Goal: Complete application form

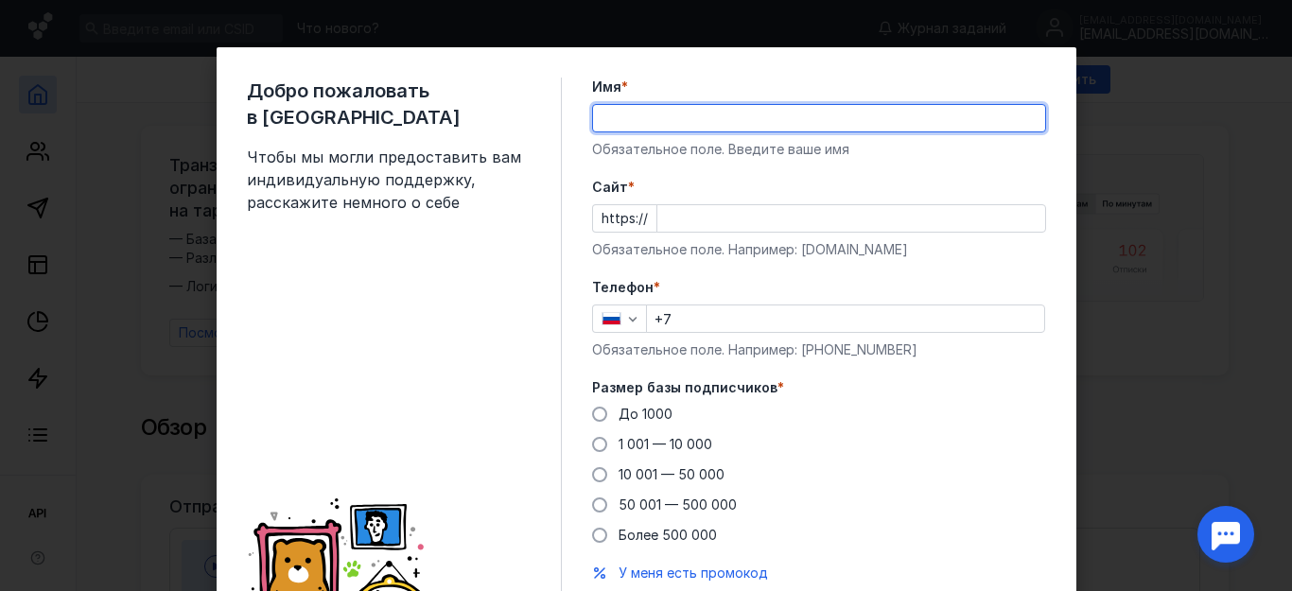
click at [644, 120] on input "Имя *" at bounding box center [819, 118] width 452 height 26
type input "F"
type input "[PERSON_NAME]"
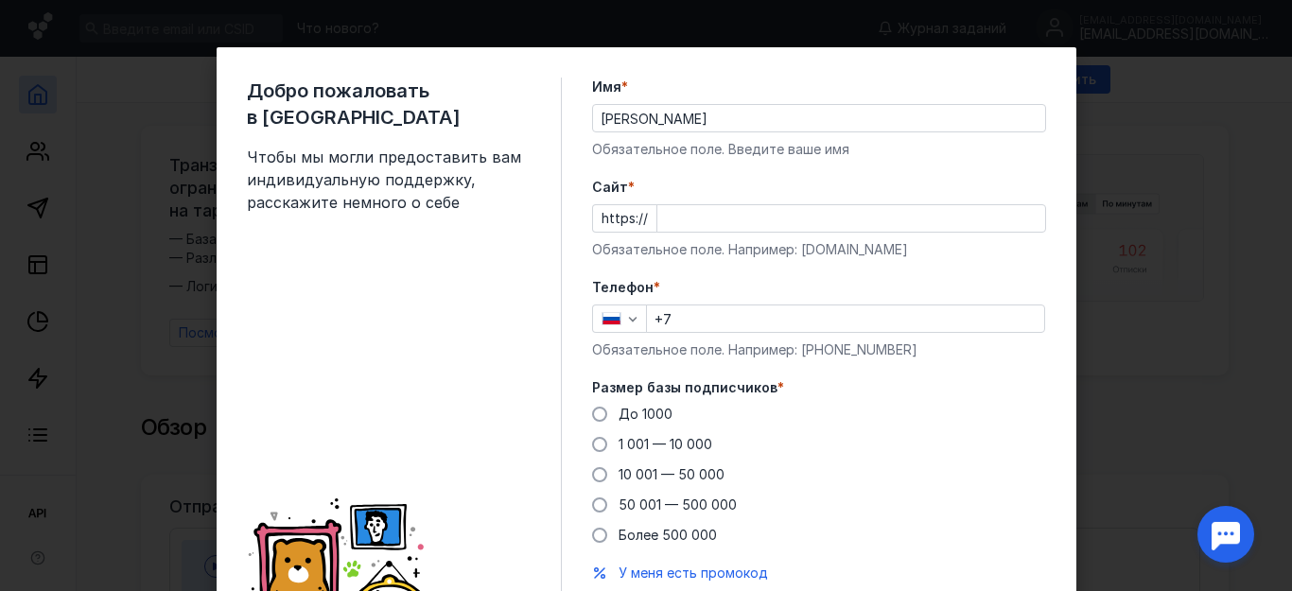
click at [657, 216] on div at bounding box center [852, 218] width 390 height 28
click at [644, 219] on div "https://" at bounding box center [819, 218] width 454 height 28
click at [645, 221] on div "https://" at bounding box center [819, 218] width 454 height 28
click at [645, 224] on div "https://" at bounding box center [819, 218] width 454 height 28
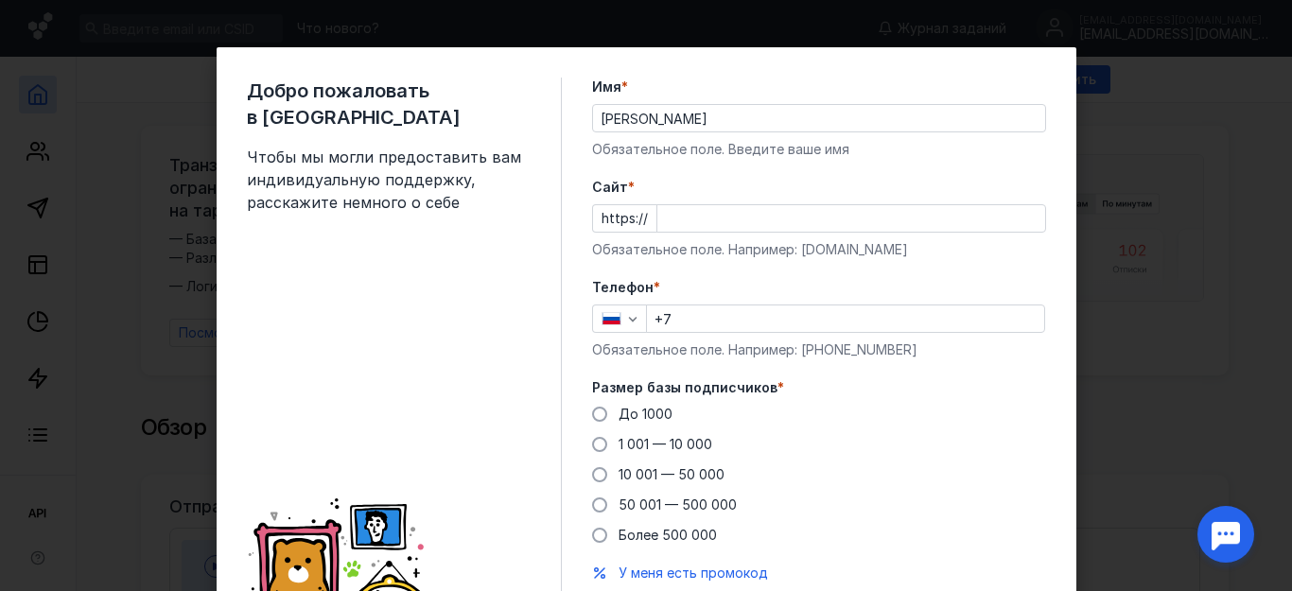
click at [645, 219] on div "https://" at bounding box center [819, 218] width 454 height 28
click at [644, 218] on div "https://" at bounding box center [819, 218] width 454 height 28
click at [644, 216] on div "https://" at bounding box center [819, 218] width 454 height 28
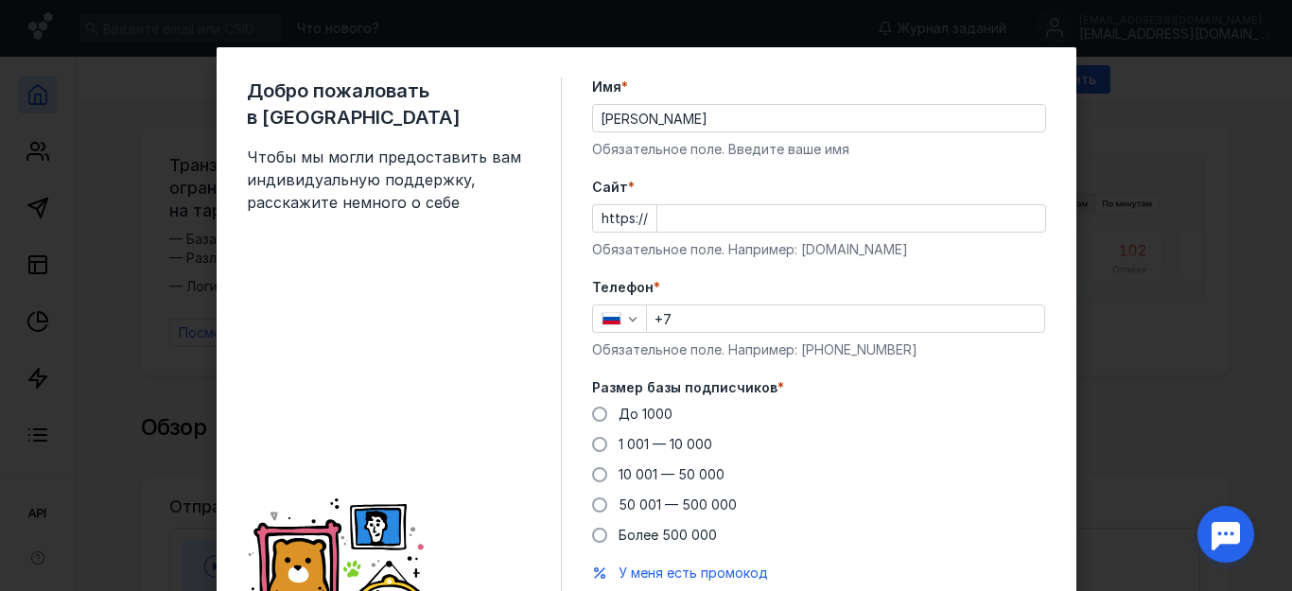
click at [644, 216] on div "https://" at bounding box center [819, 218] width 454 height 28
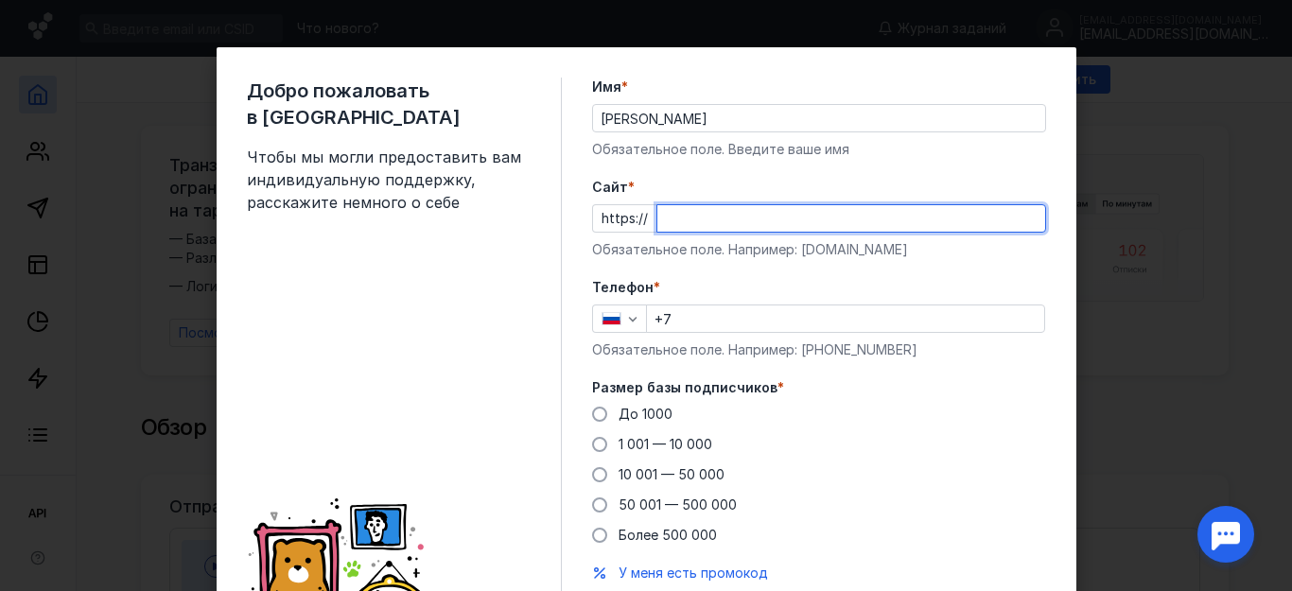
click at [657, 228] on input "Cайт *" at bounding box center [851, 218] width 388 height 26
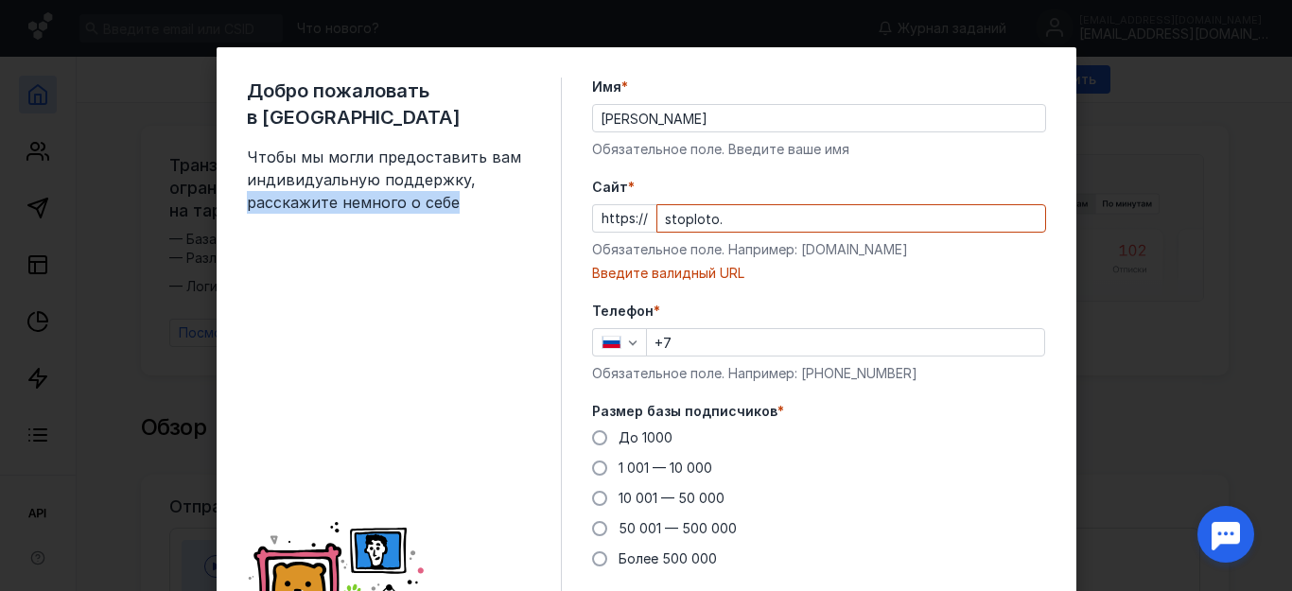
drag, startPoint x: 569, startPoint y: 159, endPoint x: 536, endPoint y: 151, distance: 34.0
click at [536, 151] on div "Добро пожаловать в Sendsay Чтобы мы могли предоставить вам индивидуальную подде…" at bounding box center [647, 374] width 860 height 654
click at [532, 147] on div "Добро пожаловать в Sendsay Чтобы мы могли предоставить вам индивидуальную подде…" at bounding box center [404, 374] width 315 height 593
click at [533, 149] on div "Добро пожаловать в Sendsay Чтобы мы могли предоставить вам индивидуальную подде…" at bounding box center [404, 374] width 315 height 593
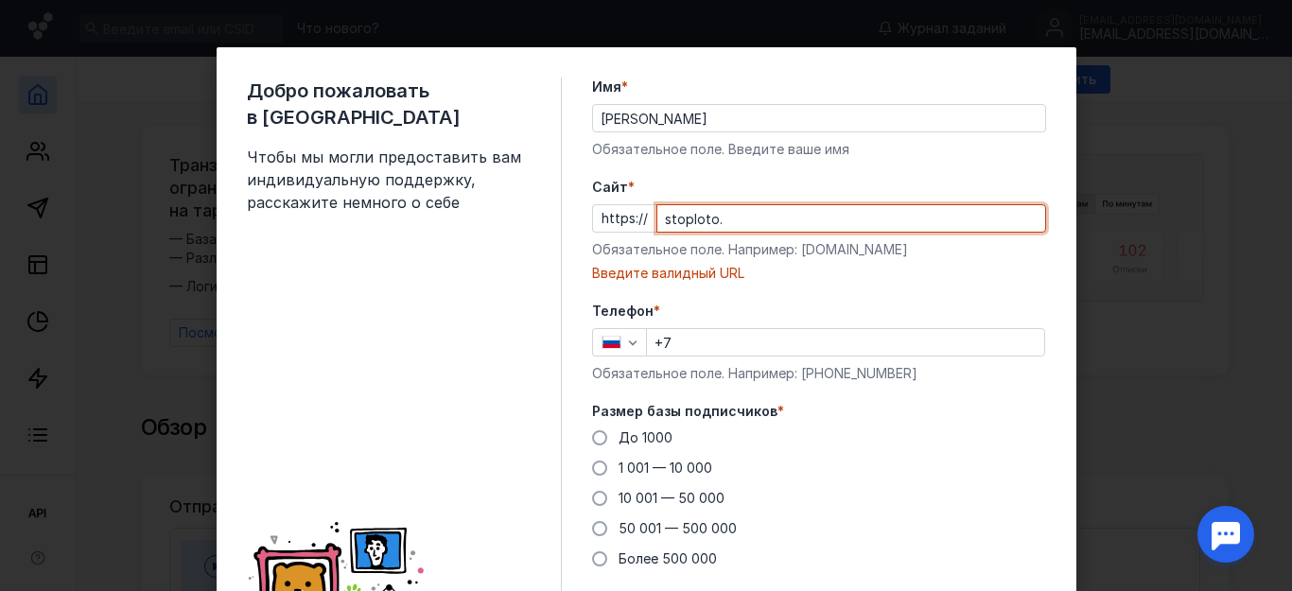
click at [714, 214] on input "stoploto." at bounding box center [851, 218] width 388 height 26
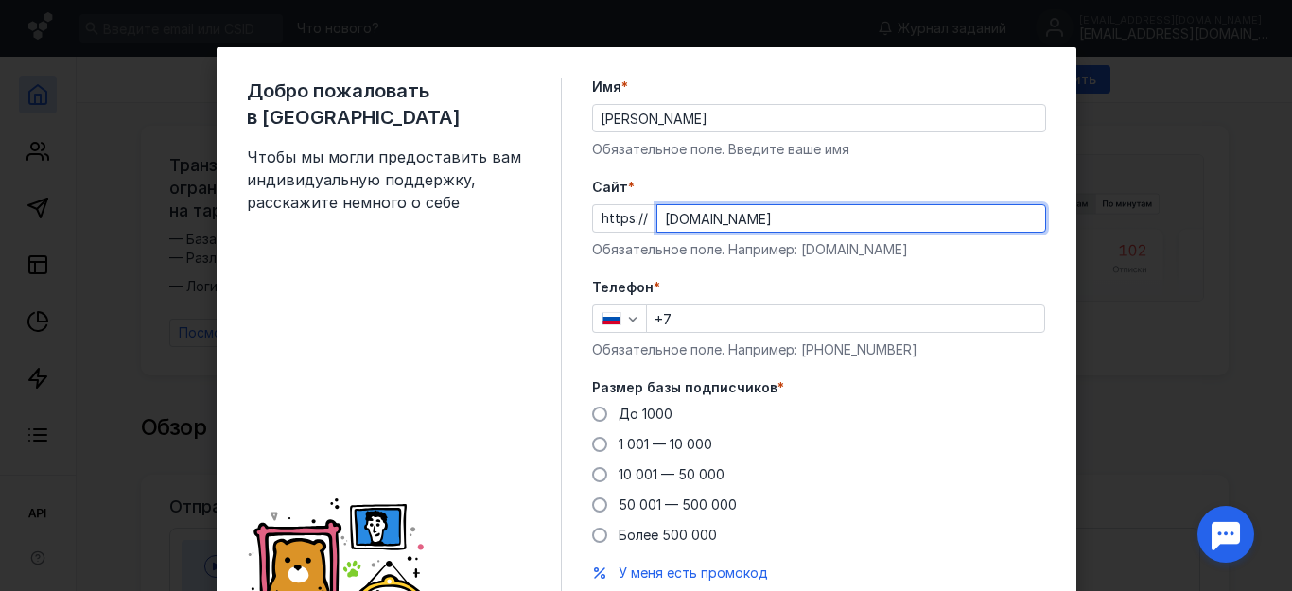
type input "[DOMAIN_NAME]"
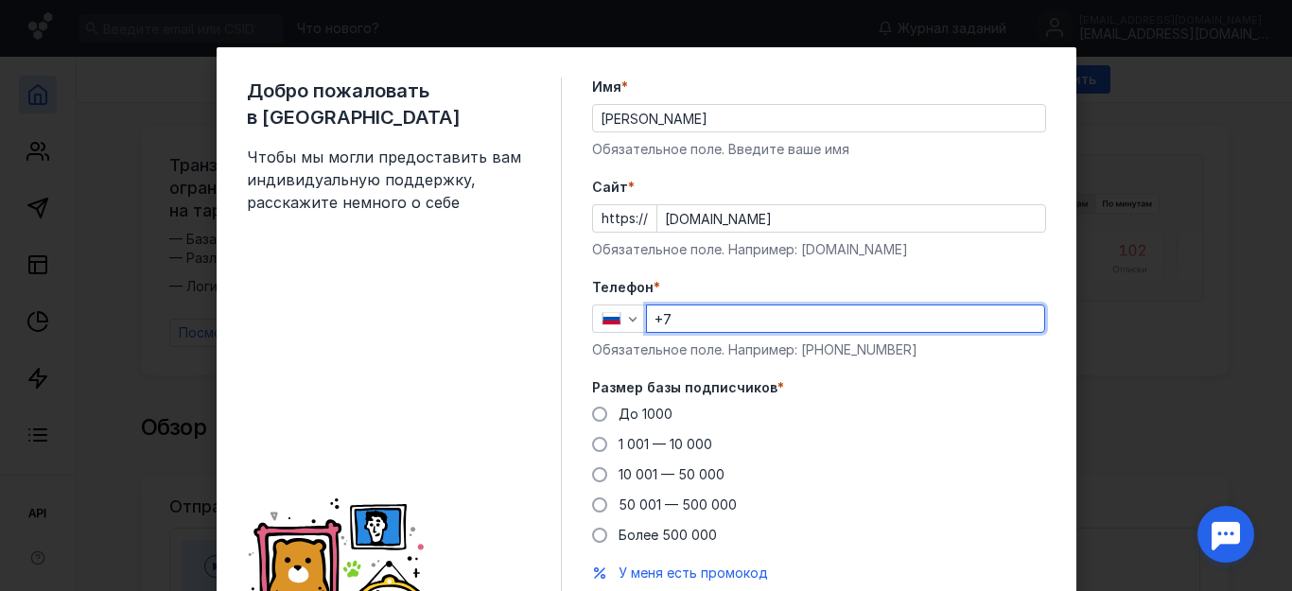
click at [670, 312] on input "+7" at bounding box center [845, 319] width 397 height 26
type input "[PHONE_NUMBER]"
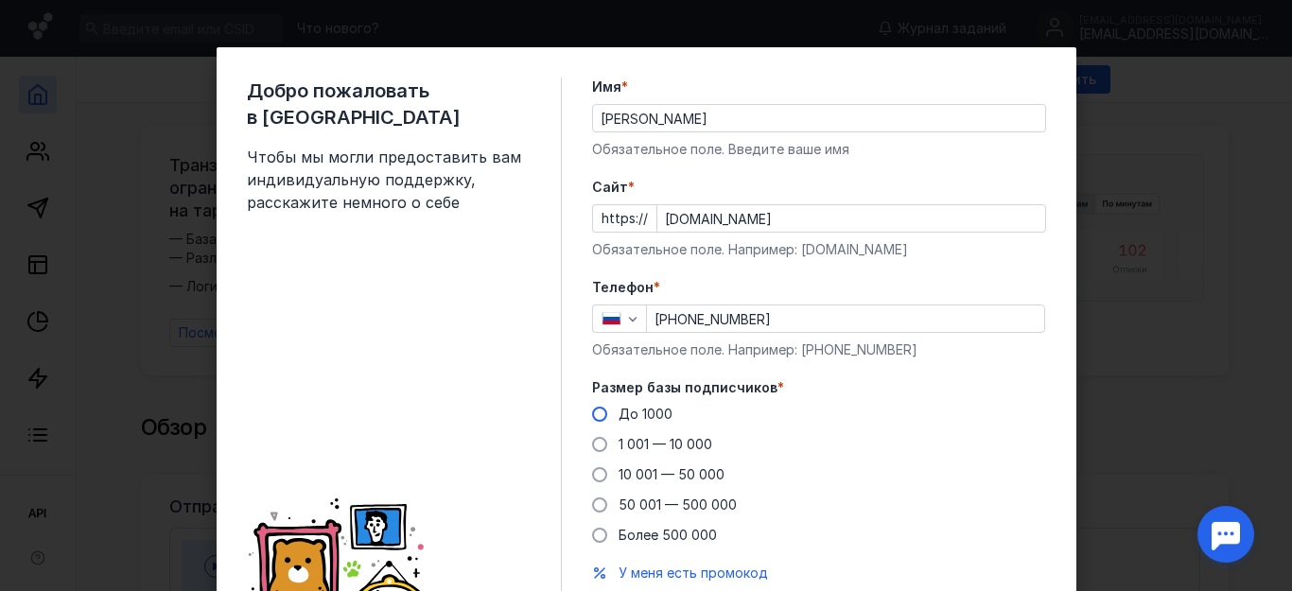
click at [600, 408] on label "До 1000" at bounding box center [632, 414] width 80 height 19
click at [0, 0] on input "До 1000" at bounding box center [0, 0] width 0 height 0
drag, startPoint x: 600, startPoint y: 408, endPoint x: 602, endPoint y: 457, distance: 49.2
click at [602, 457] on div "До [DATE] 1 001 — 10 000 10 001 — 50 000 50 001 — 500 000 Более 500 000" at bounding box center [819, 475] width 454 height 140
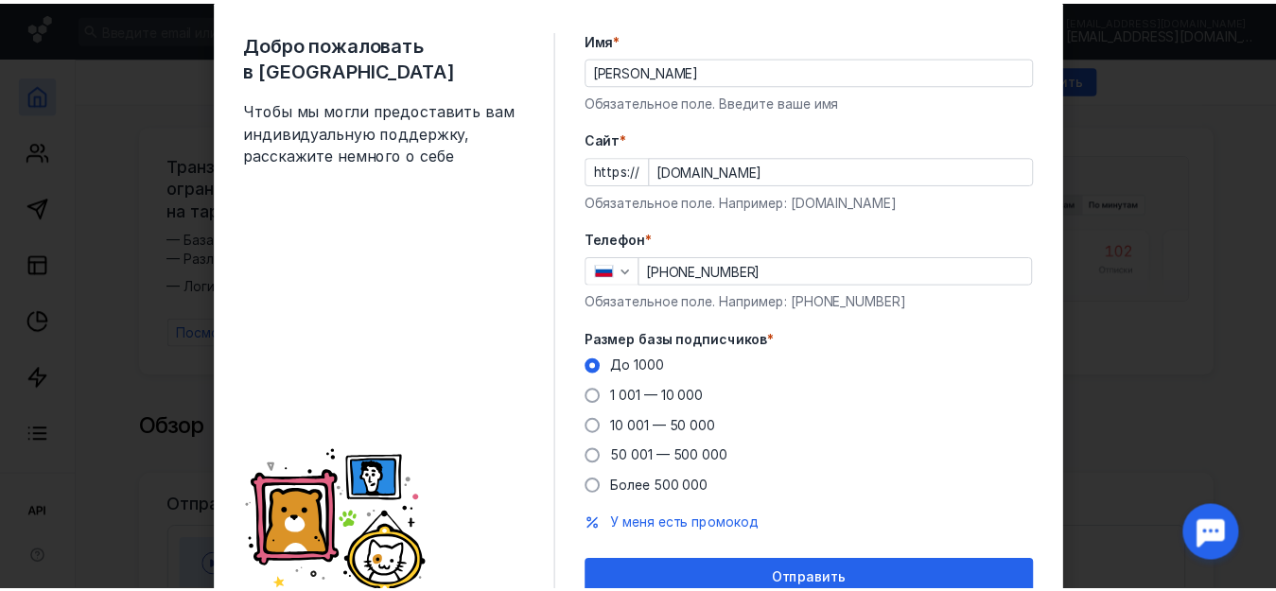
scroll to position [133, 0]
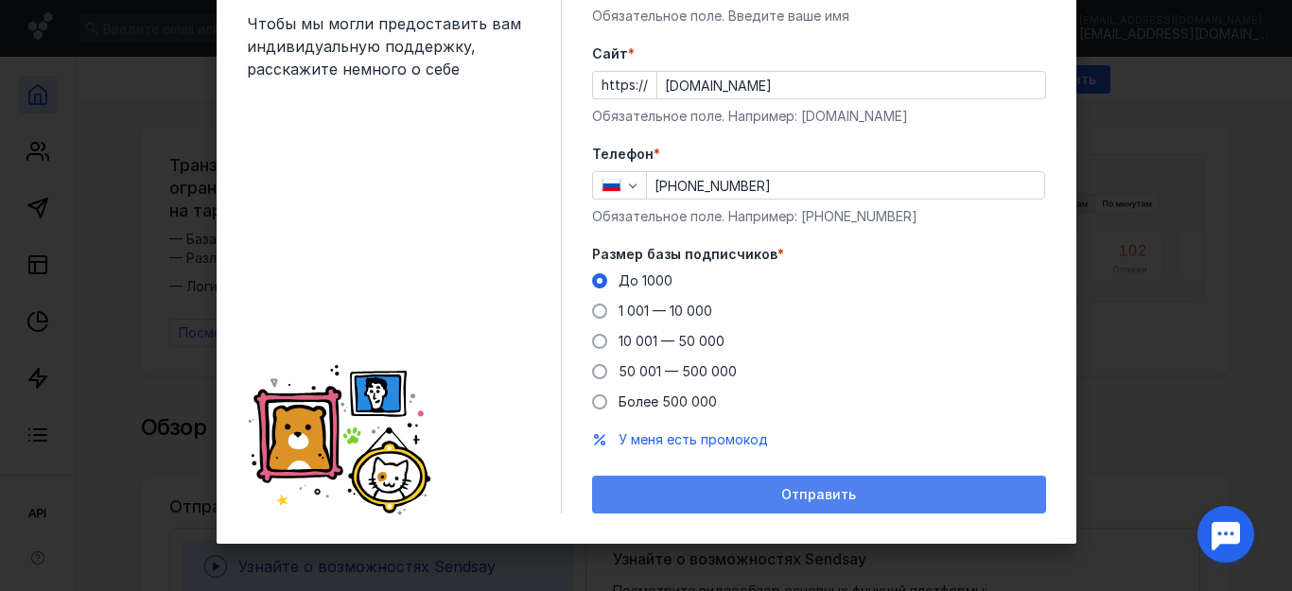
click at [657, 482] on div "Отправить" at bounding box center [819, 495] width 454 height 38
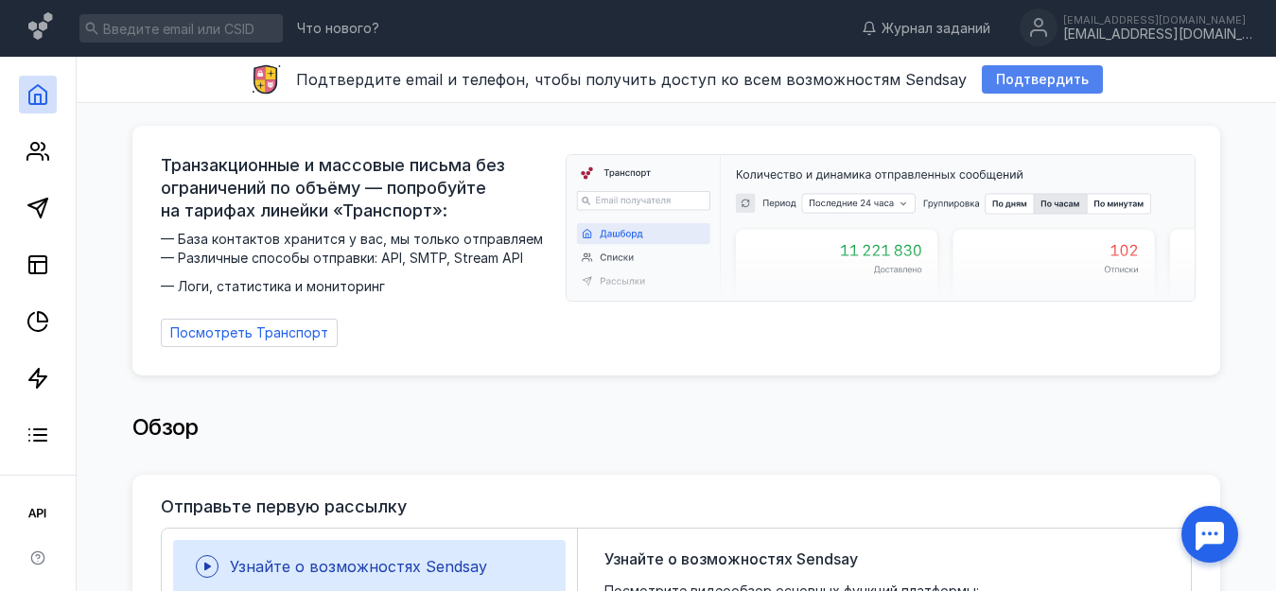
click at [1004, 92] on div "Подтвердить" at bounding box center [1042, 79] width 121 height 28
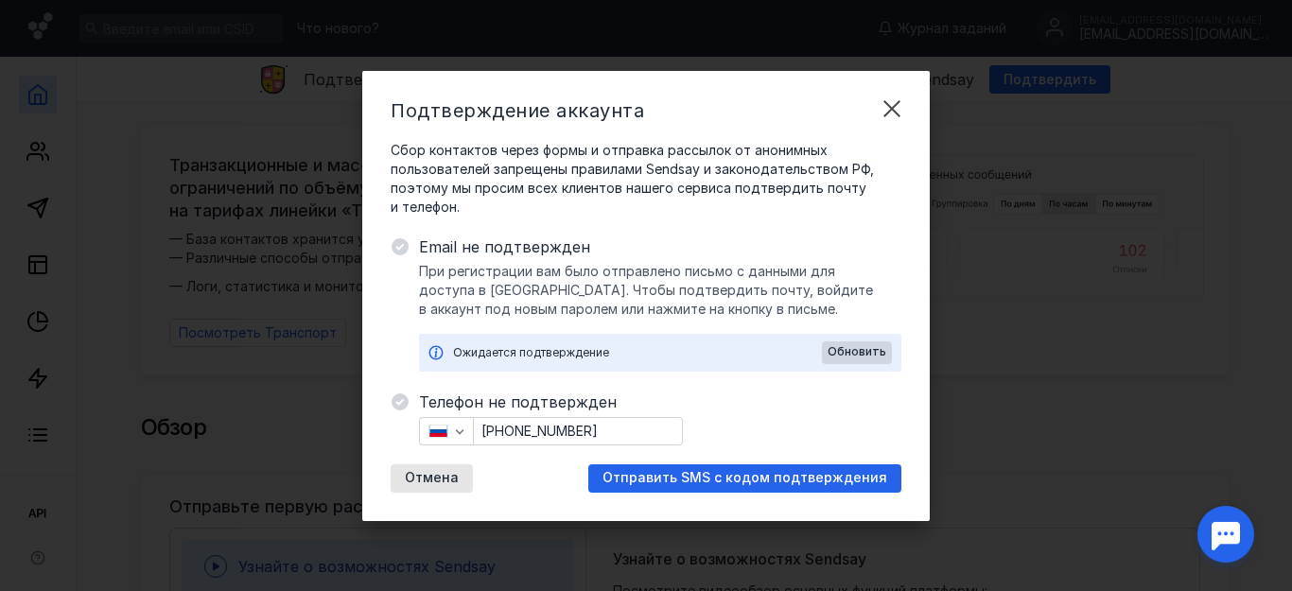
click at [403, 393] on icon at bounding box center [400, 402] width 19 height 19
click at [395, 403] on icon at bounding box center [400, 402] width 17 height 17
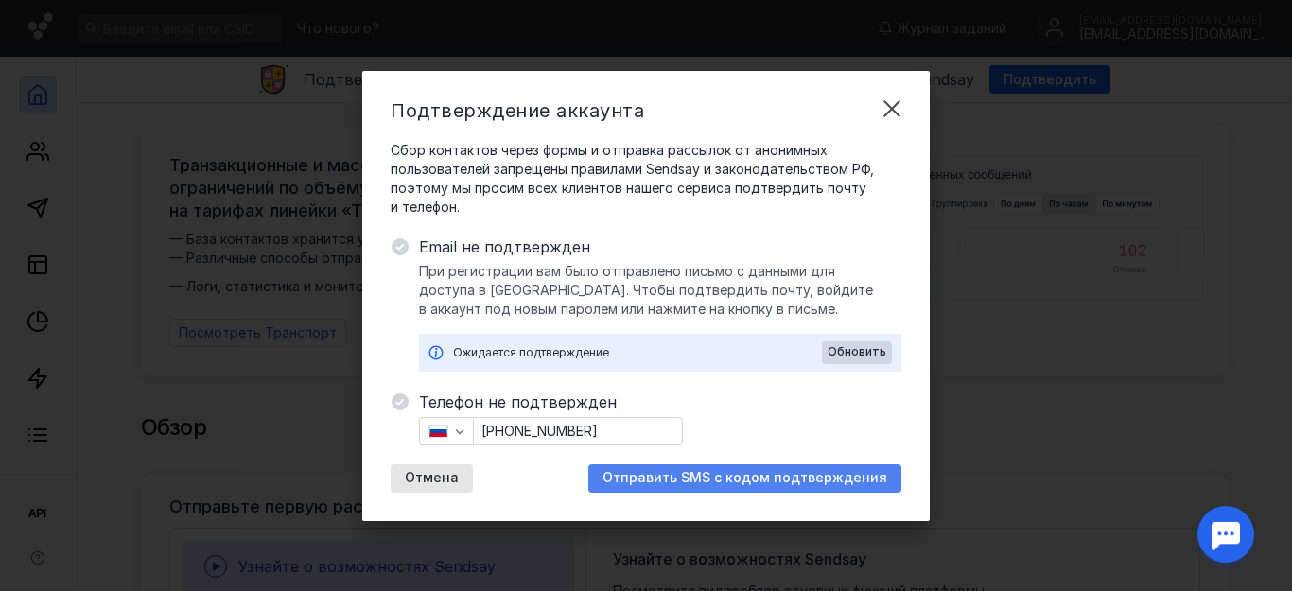
click at [633, 487] on div "Отправить SMS с кодом подтверждения" at bounding box center [744, 478] width 313 height 28
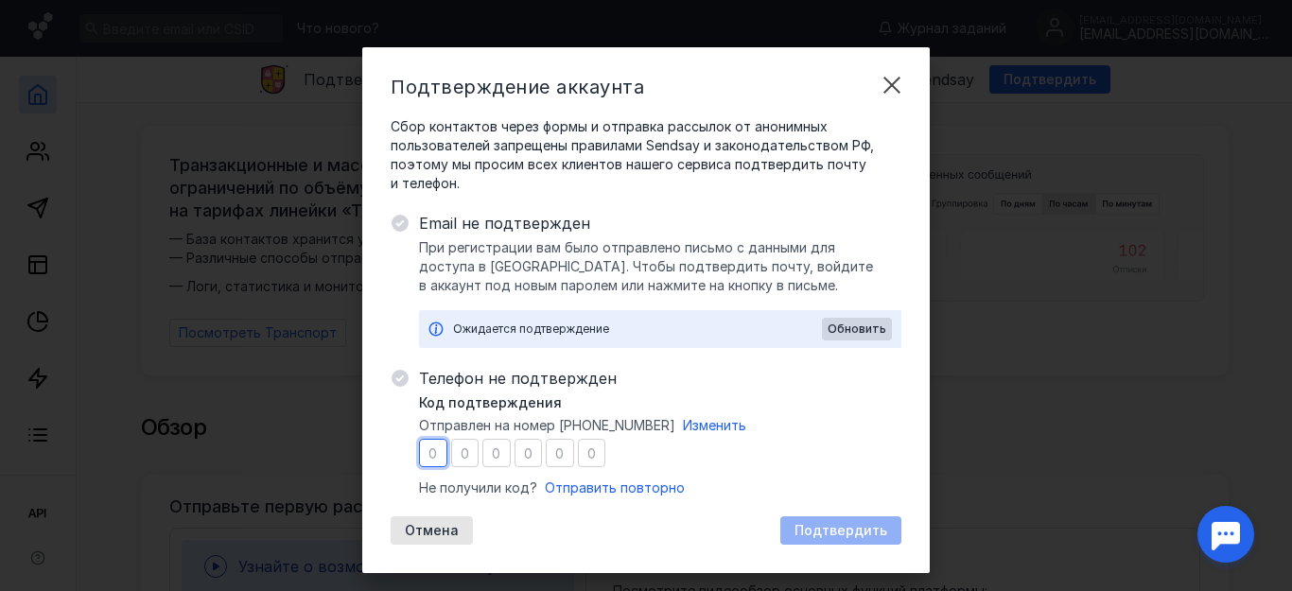
type input "2"
type input "8"
type input "3"
type input "6"
type input "2"
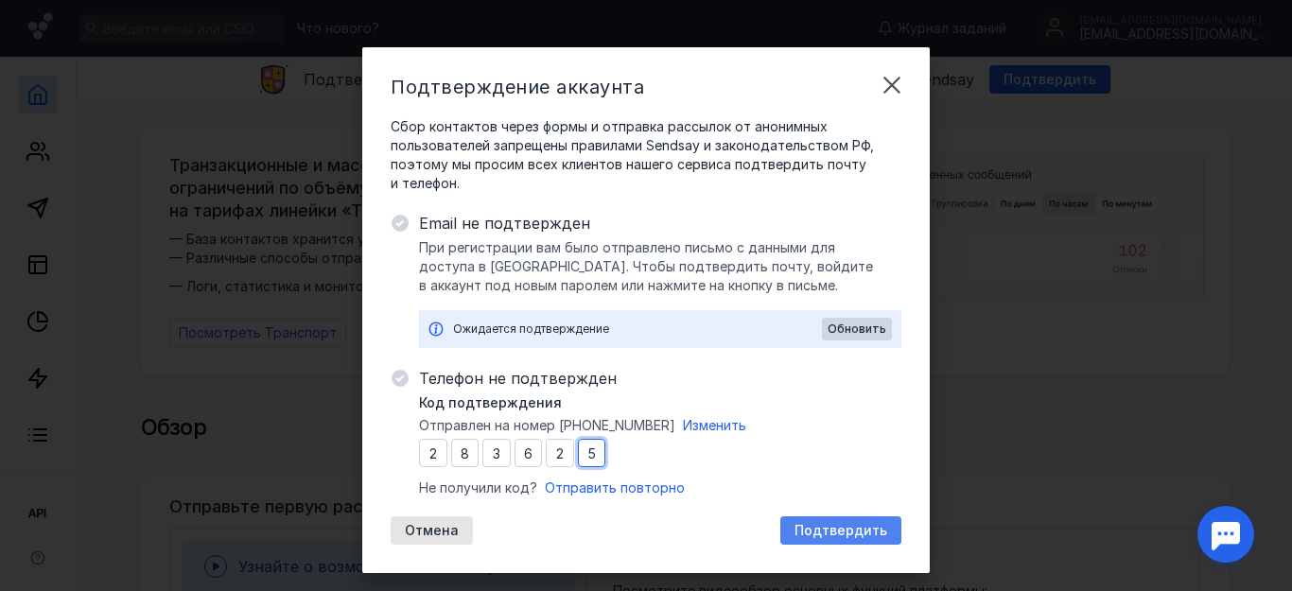
type input "5"
click at [819, 530] on span "Подтвердить" at bounding box center [841, 531] width 93 height 16
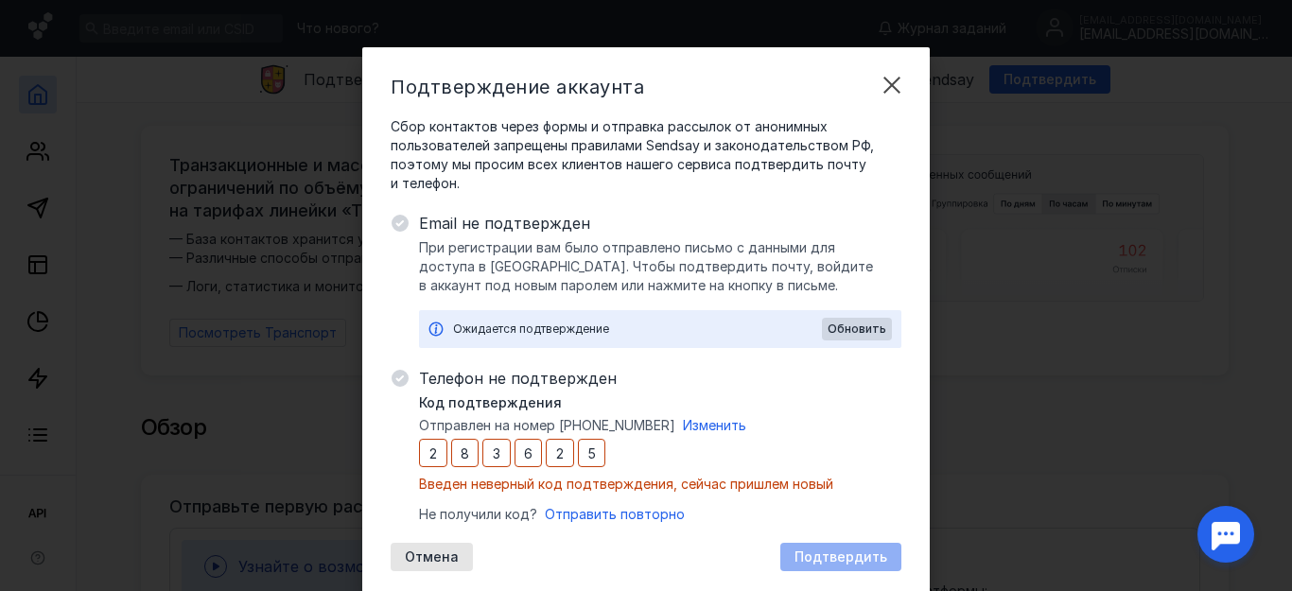
click at [838, 343] on div "Ожидается подтверждение Обновить" at bounding box center [660, 329] width 482 height 38
click at [835, 337] on div "Обновить" at bounding box center [857, 329] width 70 height 23
drag, startPoint x: 581, startPoint y: 372, endPoint x: 580, endPoint y: 466, distance: 94.6
click at [578, 453] on input "5" at bounding box center [592, 453] width 28 height 28
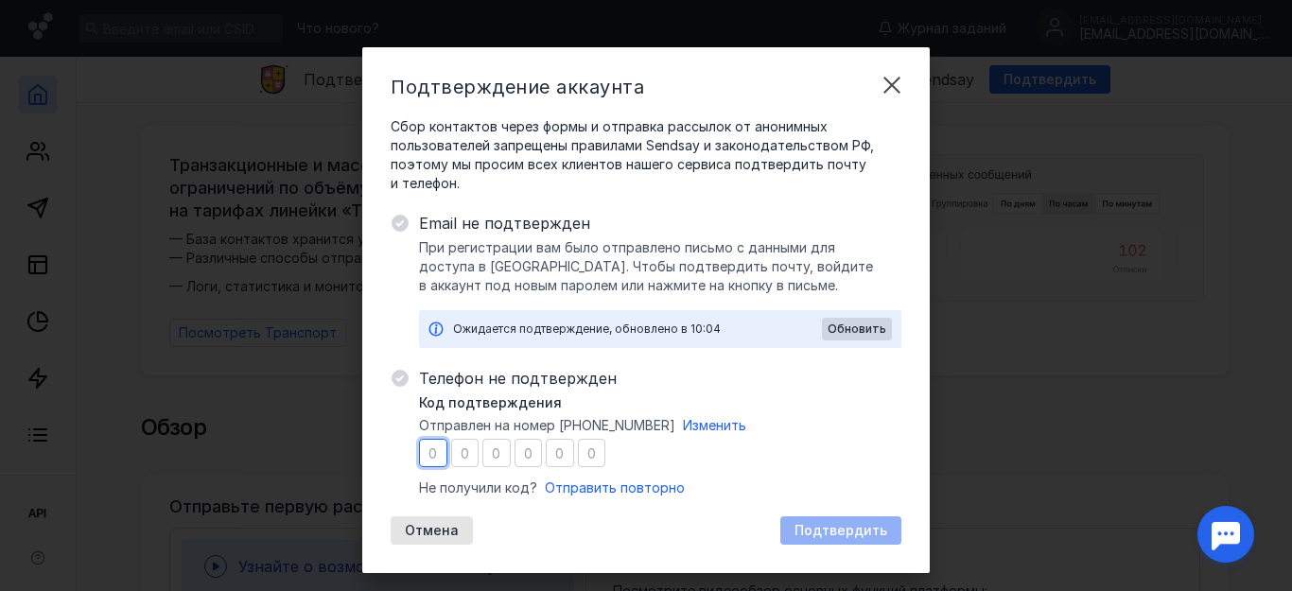
type input "7"
type input "6"
type input "8"
type input "7"
type input "0"
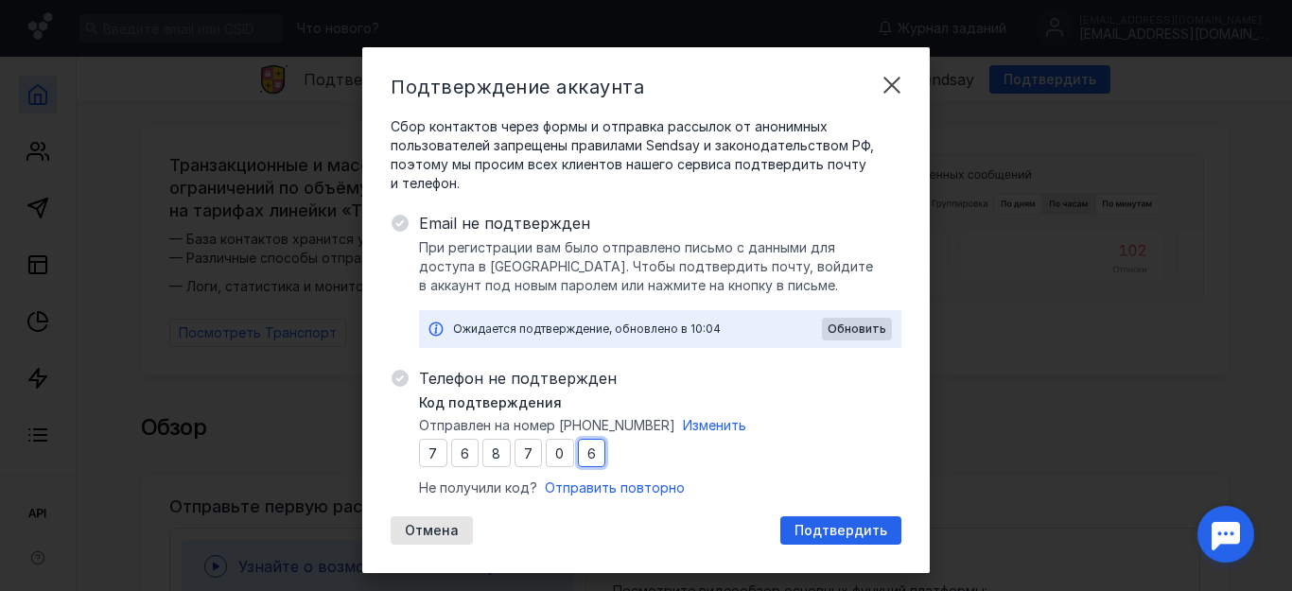
type input "6"
click at [565, 431] on span "Отправлен на номер [PHONE_NUMBER]" at bounding box center [547, 425] width 256 height 19
click at [519, 447] on input "7" at bounding box center [529, 453] width 28 height 28
click at [521, 445] on input "7" at bounding box center [529, 453] width 28 height 28
click at [517, 450] on input "7" at bounding box center [529, 453] width 28 height 28
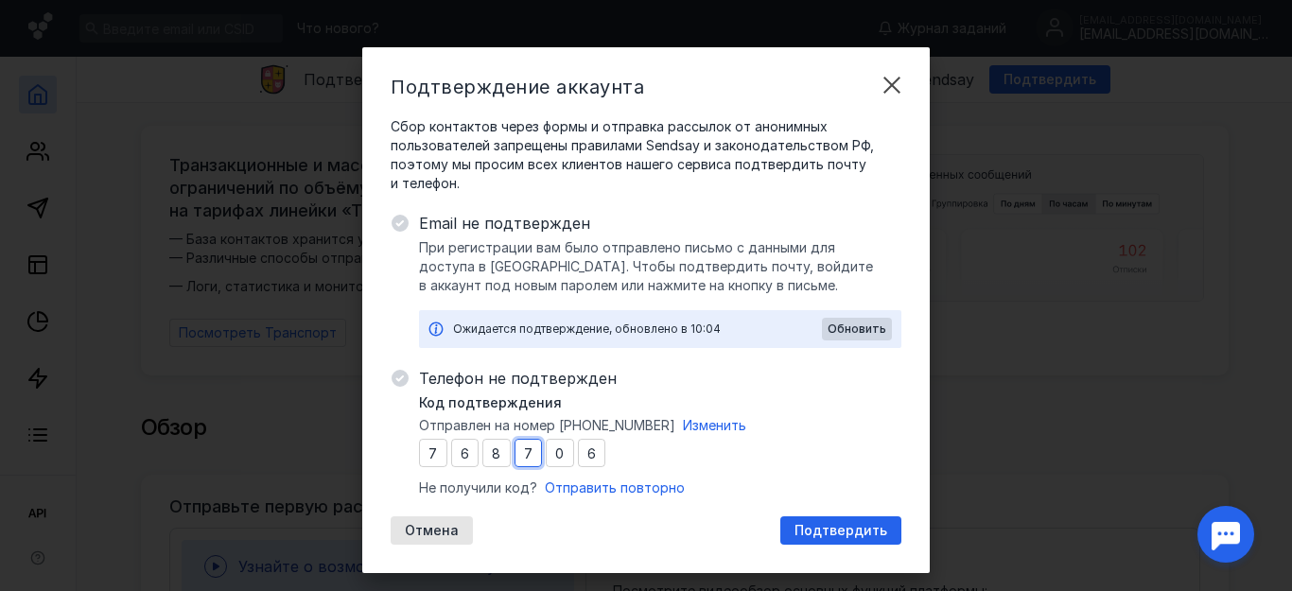
type input "6"
click at [862, 523] on span "Подтвердить" at bounding box center [841, 531] width 93 height 16
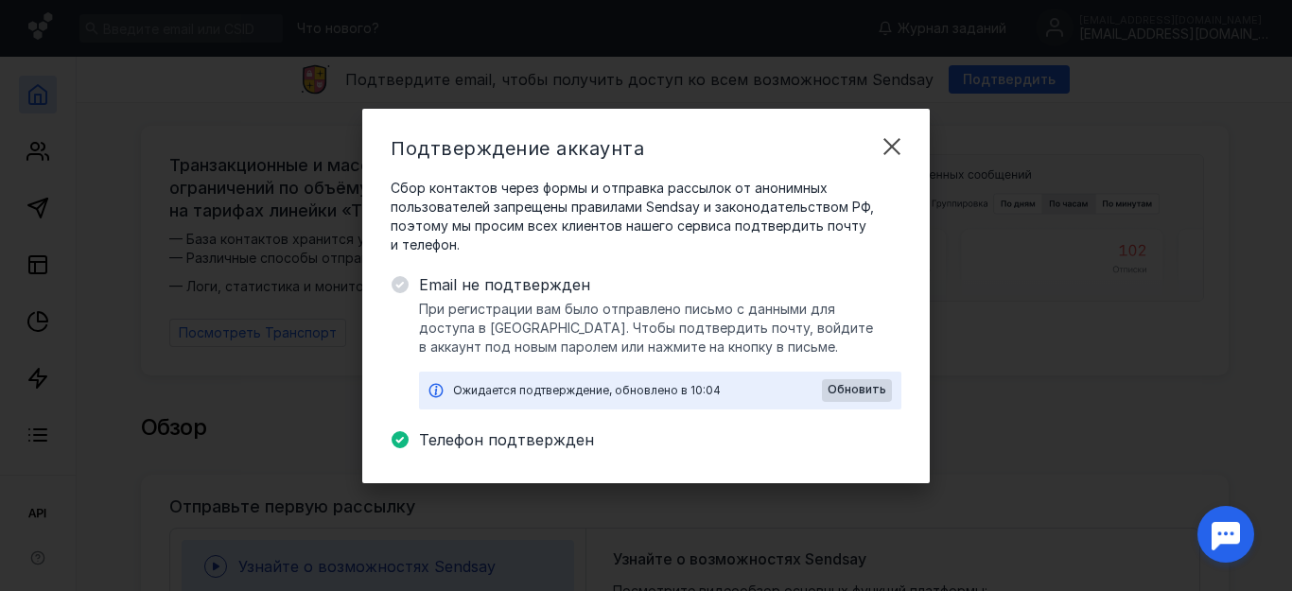
drag, startPoint x: 839, startPoint y: 517, endPoint x: 770, endPoint y: 454, distance: 93.1
click at [772, 455] on div "Подтверждение аккаунта Сбор контактов через формы и отправка рассылок от аноним…" at bounding box center [646, 295] width 1292 height 591
click at [533, 333] on span "При регистрации вам было отправлено письмо с данными для доступа в [GEOGRAPHIC_…" at bounding box center [660, 328] width 482 height 57
click at [383, 272] on div "Подтверждение аккаунта Сбор контактов через формы и отправка рассылок от аноним…" at bounding box center [646, 296] width 568 height 375
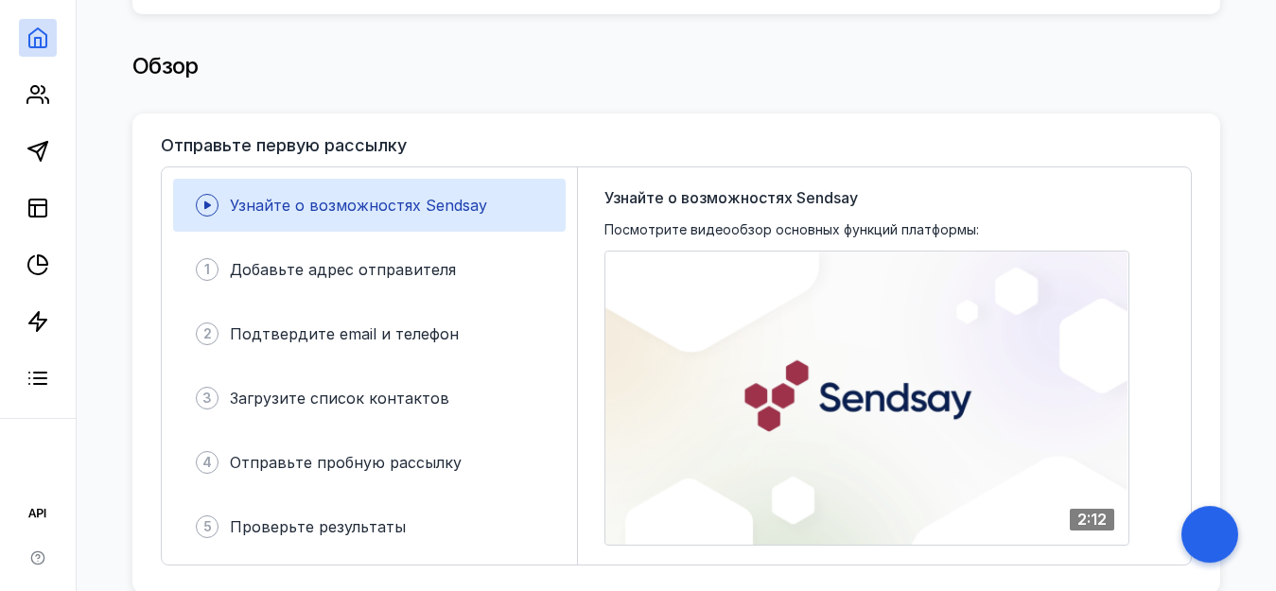
scroll to position [386, 0]
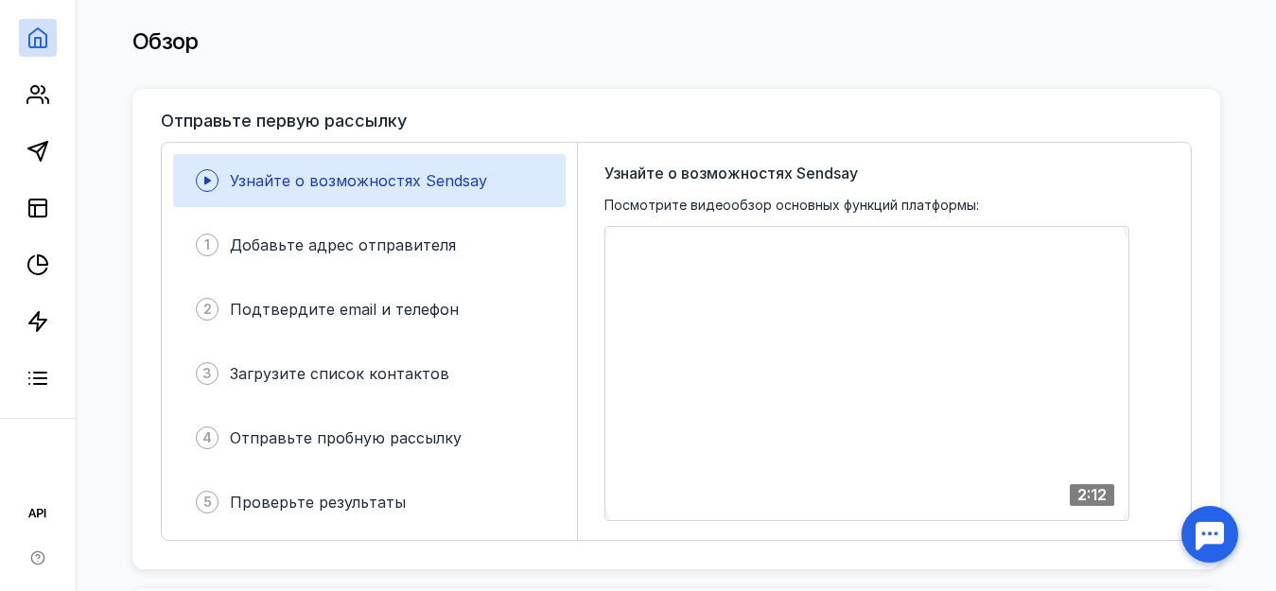
drag, startPoint x: 774, startPoint y: 239, endPoint x: 0, endPoint y: -107, distance: 847.7
